Goal: Task Accomplishment & Management: Use online tool/utility

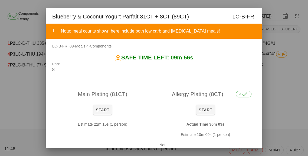
click at [280, 98] on div at bounding box center [154, 78] width 308 height 156
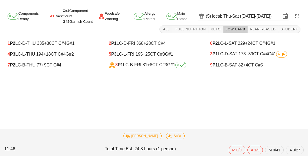
click at [50, 65] on div "7 P2 LC-B-THU 77 +9 CT C#4" at bounding box center [53, 65] width 90 height 5
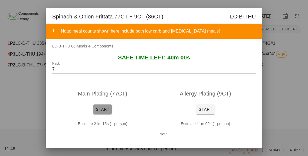
click at [98, 111] on span "Start" at bounding box center [103, 109] width 14 height 4
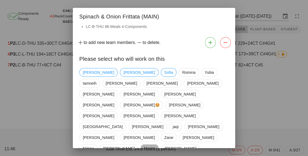
click at [159, 144] on span "Marina" at bounding box center [149, 148] width 19 height 9
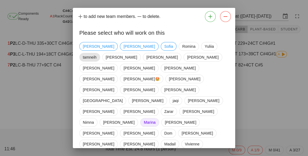
click at [97, 53] on span "tamneih" at bounding box center [90, 57] width 14 height 8
click at [197, 105] on div "[PERSON_NAME] tamneih [PERSON_NAME] [PERSON_NAME] [PERSON_NAME] [PERSON_NAME] […" at bounding box center [154, 117] width 150 height 154
click at [205, 151] on span "van" at bounding box center [208, 155] width 6 height 8
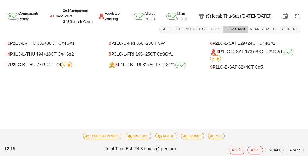
scroll to position [8, 0]
click at [150, 62] on span "+8" at bounding box center [149, 64] width 5 height 5
type input "8"
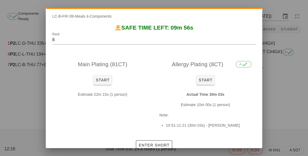
scroll to position [34, 0]
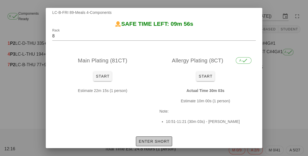
click at [158, 136] on button "Enter Short" at bounding box center [154, 141] width 36 height 10
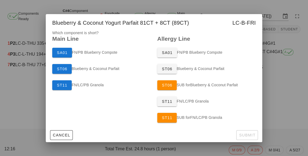
scroll to position [0, 0]
click at [281, 104] on div at bounding box center [154, 78] width 308 height 156
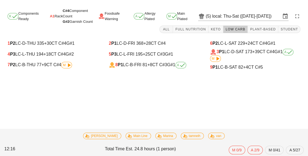
click at [65, 63] on span "M" at bounding box center [67, 64] width 8 height 3
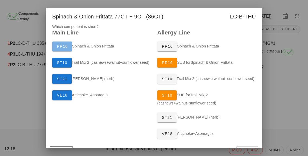
click at [64, 50] on button "PR16" at bounding box center [62, 46] width 20 height 10
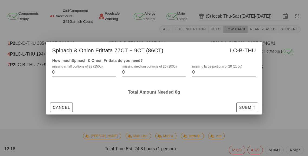
click at [282, 84] on div at bounding box center [154, 78] width 308 height 156
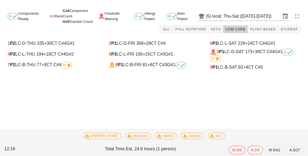
click at [71, 62] on icon at bounding box center [69, 65] width 7 height 7
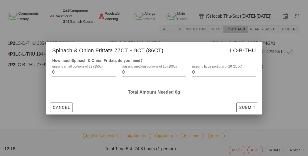
click at [58, 98] on div "How much Spinach & Onion Frittata do you need? missing small portions of 23 (15…" at bounding box center [154, 78] width 217 height 43
click at [54, 105] on span "Cancel" at bounding box center [62, 107] width 18 height 4
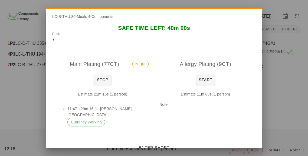
scroll to position [30, 0]
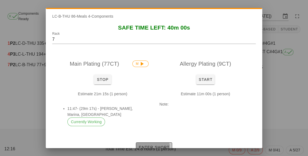
click at [163, 145] on span "Enter Short" at bounding box center [153, 147] width 31 height 4
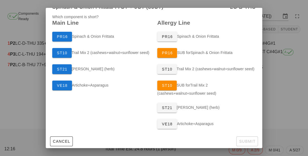
scroll to position [0, 0]
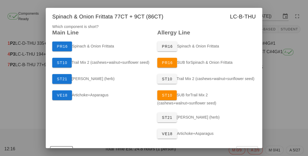
click at [204, 48] on div "PR16 Spinach & Onion Frittata" at bounding box center [206, 46] width 105 height 16
click at [197, 46] on div "PR16 Spinach & Onion Frittata" at bounding box center [206, 46] width 105 height 16
click at [184, 49] on div "PR16 Spinach & Onion Frittata" at bounding box center [206, 46] width 105 height 16
click at [201, 42] on div "PR16 Spinach & Onion Frittata" at bounding box center [206, 46] width 105 height 16
click at [195, 51] on div "PR16 Spinach & Onion Frittata" at bounding box center [206, 46] width 105 height 16
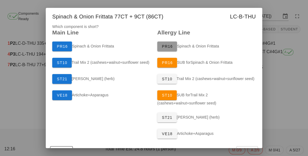
click at [164, 51] on button "PR16" at bounding box center [167, 46] width 20 height 10
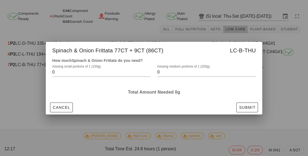
click at [63, 74] on input "0" at bounding box center [97, 72] width 91 height 9
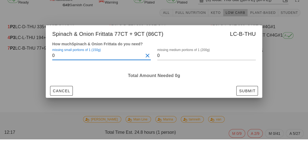
scroll to position [26, 0]
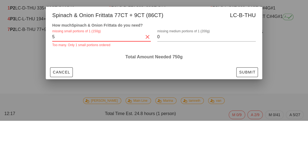
type input "5"
click at [175, 67] on label "missing medium portions of 1 (200g)" at bounding box center [183, 66] width 53 height 4
click at [175, 68] on input "0" at bounding box center [202, 72] width 91 height 9
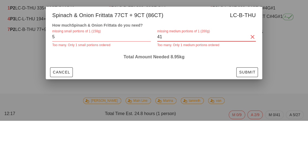
type input "4"
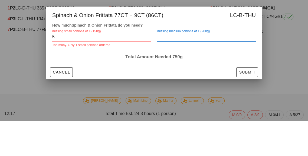
type input "1"
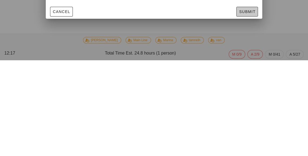
click at [247, 110] on button "Submit" at bounding box center [247, 107] width 22 height 10
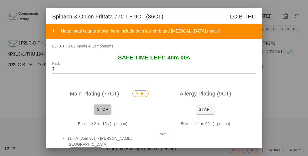
click at [105, 112] on button "Stop" at bounding box center [102, 109] width 17 height 10
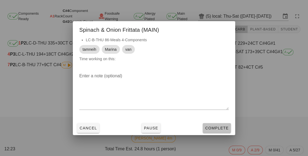
click at [211, 126] on span "Complete" at bounding box center [217, 128] width 24 height 4
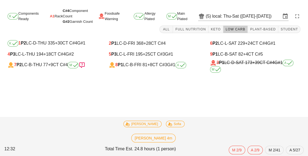
click at [240, 52] on div "9 P1 LC-B-SAT 82 +4 CT C#5" at bounding box center [255, 54] width 90 height 5
type input "9"
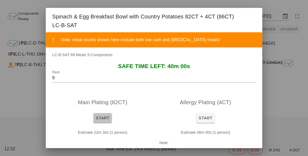
click at [111, 118] on button "Start" at bounding box center [102, 118] width 18 height 10
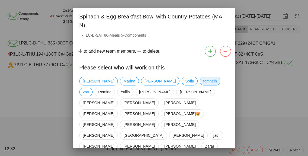
click at [203, 78] on span "tamneih" at bounding box center [210, 81] width 14 height 8
click at [124, 81] on span "Marina" at bounding box center [130, 81] width 12 height 8
click at [186, 99] on span "[PERSON_NAME]" at bounding box center [179, 103] width 31 height 8
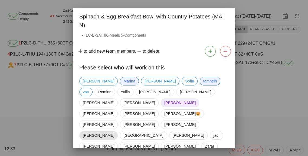
click at [114, 131] on span "[PERSON_NAME]" at bounding box center [98, 135] width 31 height 8
click at [189, 110] on div "[PERSON_NAME] [PERSON_NAME] van [PERSON_NAME] [PERSON_NAME] [PERSON_NAME] [PERS…" at bounding box center [154, 151] width 150 height 154
click at [193, 99] on span "[PERSON_NAME]" at bounding box center [179, 103] width 31 height 8
click at [114, 131] on span "[PERSON_NAME]" at bounding box center [98, 135] width 31 height 8
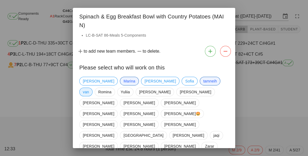
click at [89, 88] on span "van" at bounding box center [86, 92] width 6 height 8
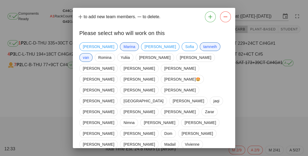
scroll to position [35, 0]
